Goal: Task Accomplishment & Management: Use online tool/utility

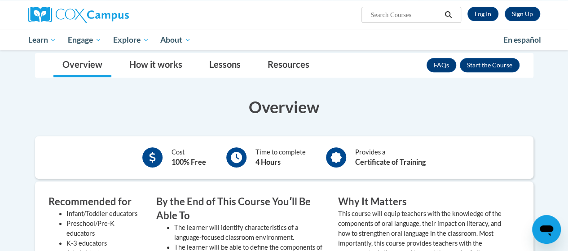
scroll to position [162, 0]
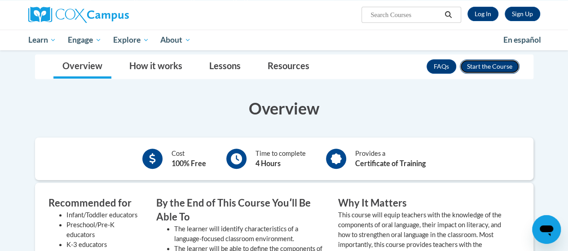
click at [496, 65] on button "Enroll" at bounding box center [490, 66] width 60 height 14
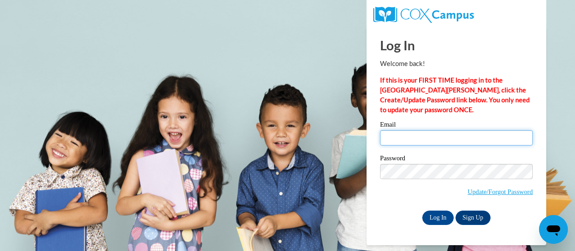
click at [439, 134] on input "Email" at bounding box center [456, 137] width 153 height 15
type input "snell.angeanette.c@muscogee.k12.ga.us"
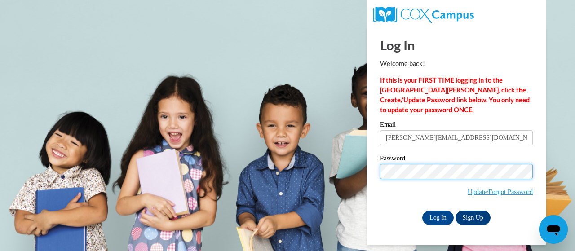
click at [422, 211] on input "Log In" at bounding box center [437, 218] width 31 height 14
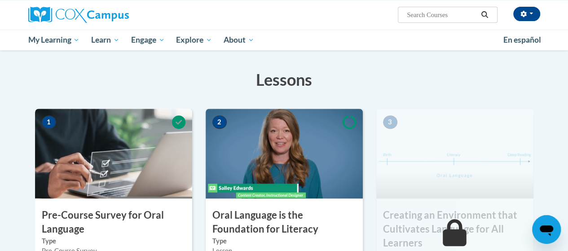
scroll to position [165, 0]
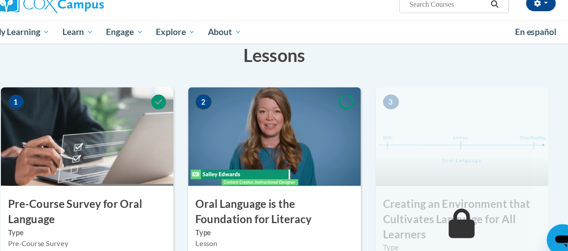
click at [367, 123] on div "2 Oral Language is the Foundation for Literacy Type Lesson Required | started E…" at bounding box center [284, 214] width 171 height 248
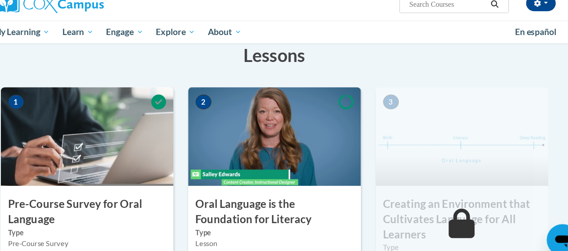
click at [367, 123] on div "2 Oral Language is the Foundation for Literacy Type Lesson Required | started E…" at bounding box center [284, 214] width 171 height 248
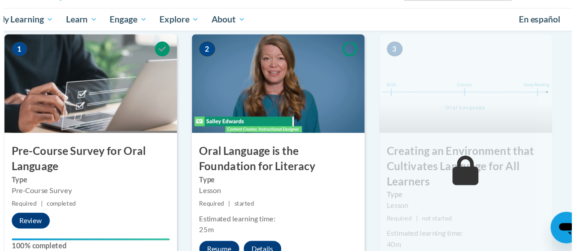
scroll to position [238, 0]
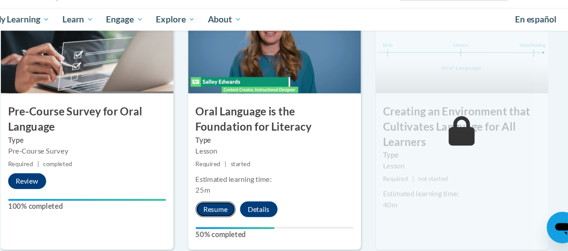
click at [229, 215] on button "Resume" at bounding box center [230, 213] width 36 height 14
